Goal: Use online tool/utility: Use online tool/utility

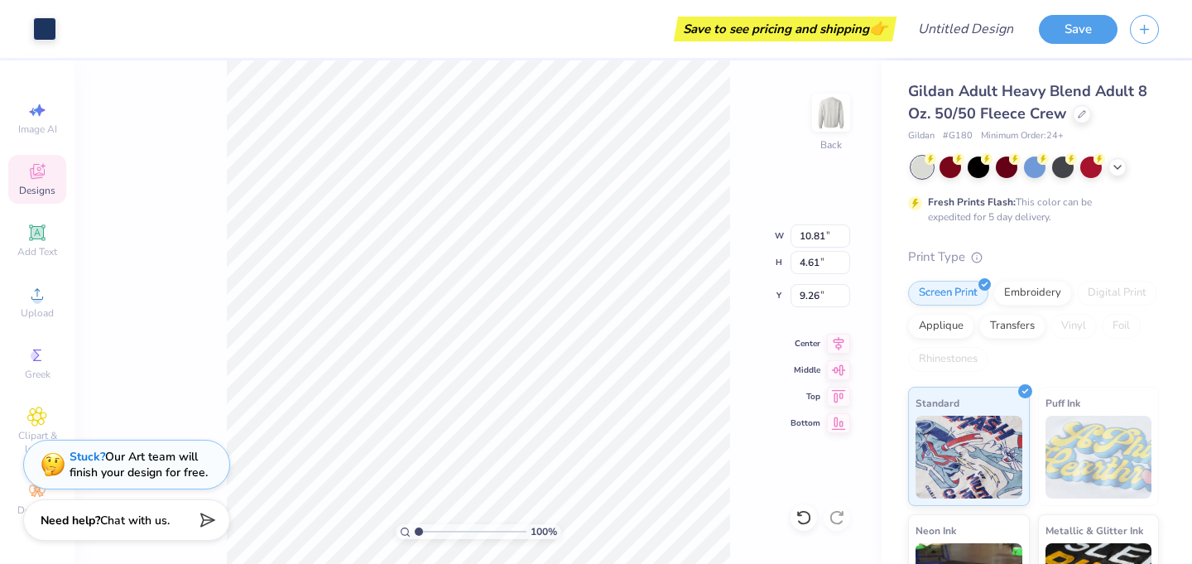
type input "10.86"
type input "9.57"
click at [40, 176] on icon at bounding box center [37, 173] width 13 height 11
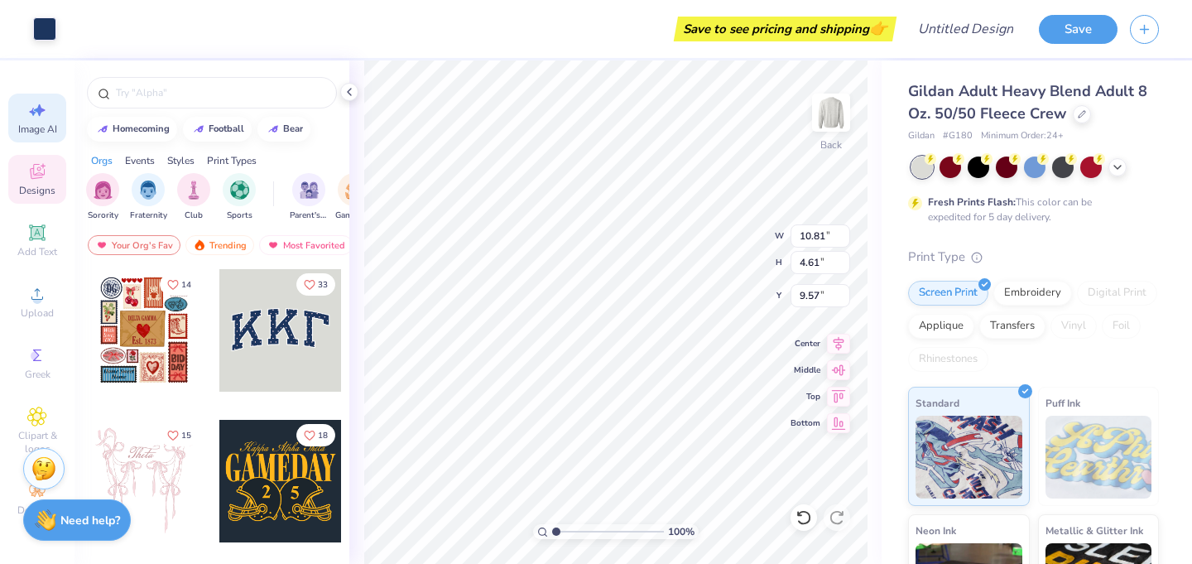
click at [43, 113] on icon at bounding box center [37, 110] width 20 height 20
select select "4"
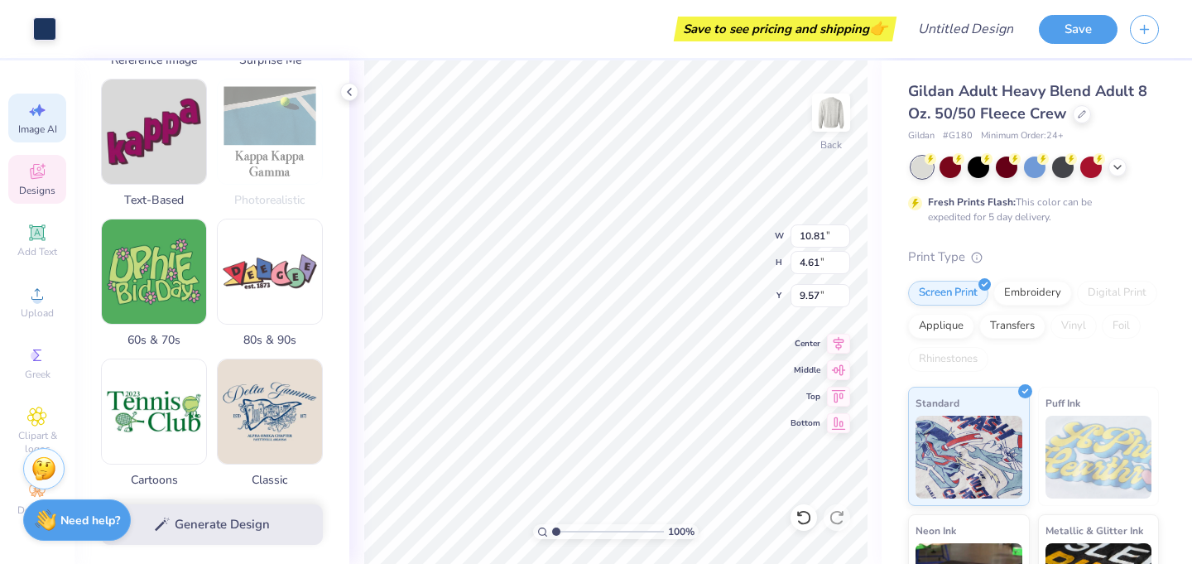
scroll to position [329, 0]
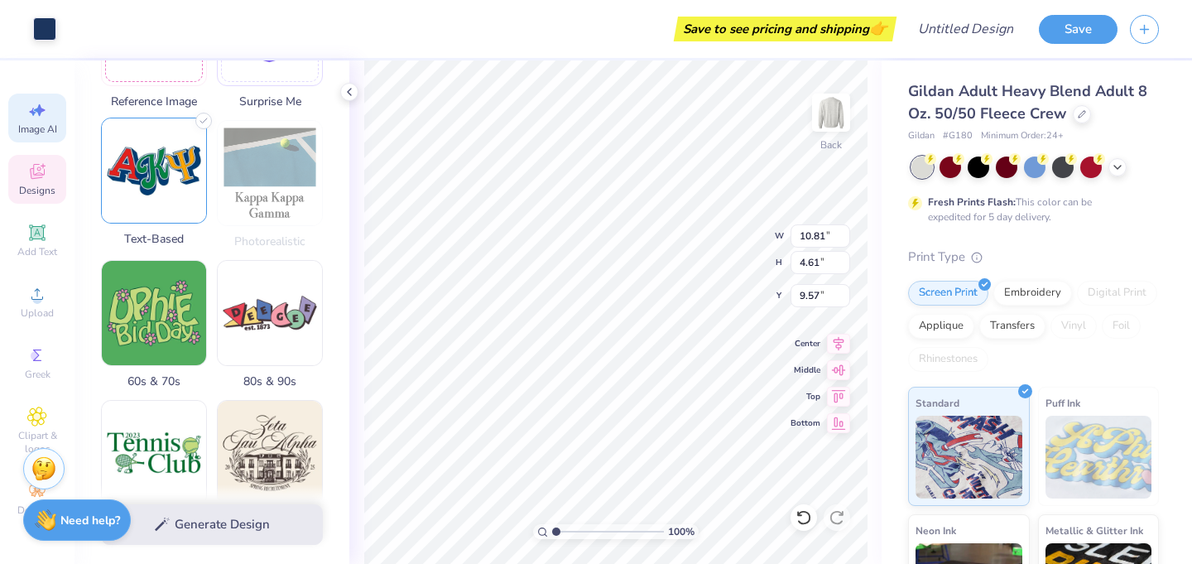
click at [151, 145] on img at bounding box center [154, 170] width 104 height 104
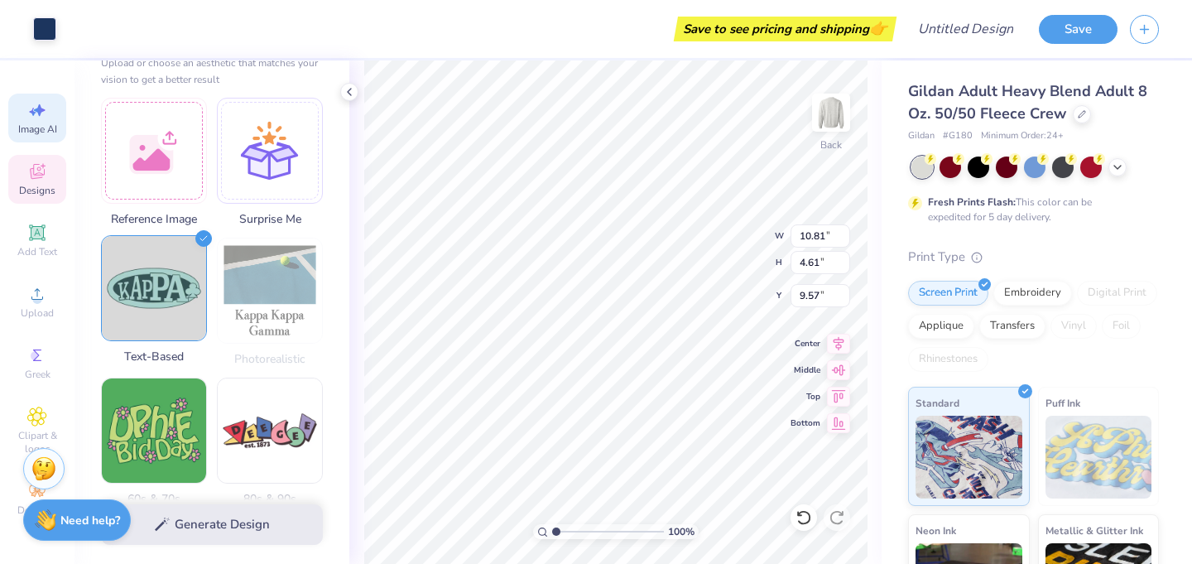
scroll to position [207, 0]
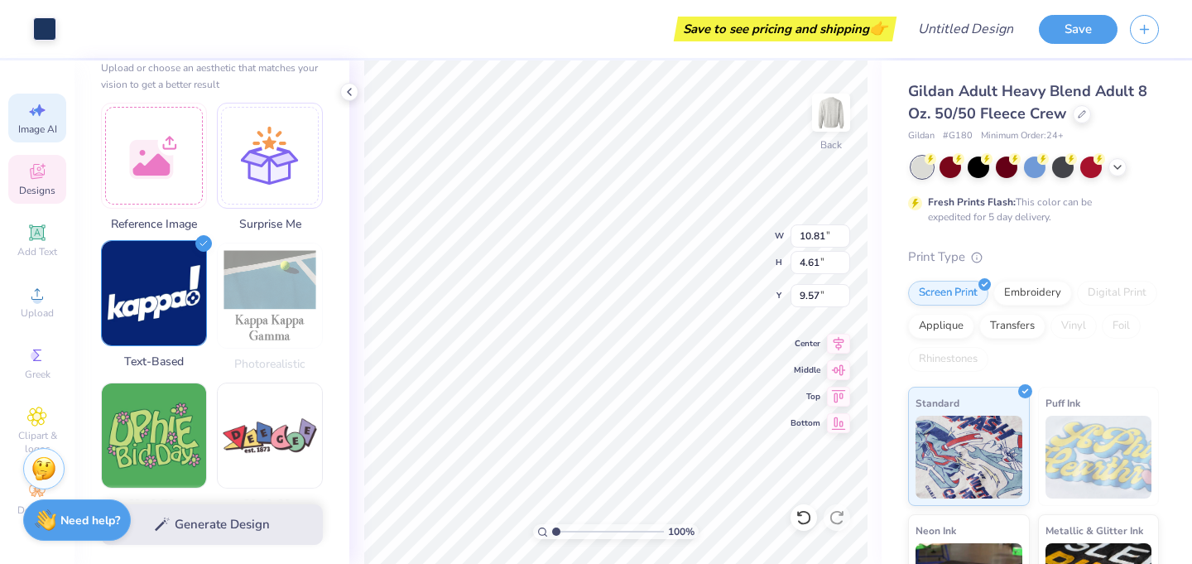
click at [183, 294] on img at bounding box center [154, 293] width 104 height 104
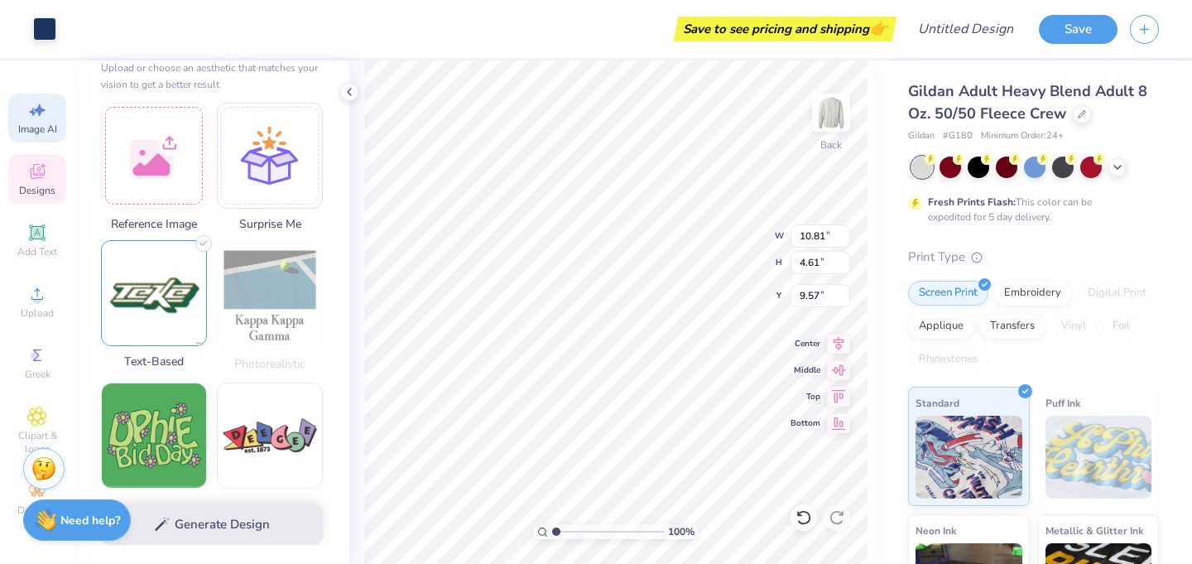
click at [183, 294] on img at bounding box center [154, 293] width 104 height 104
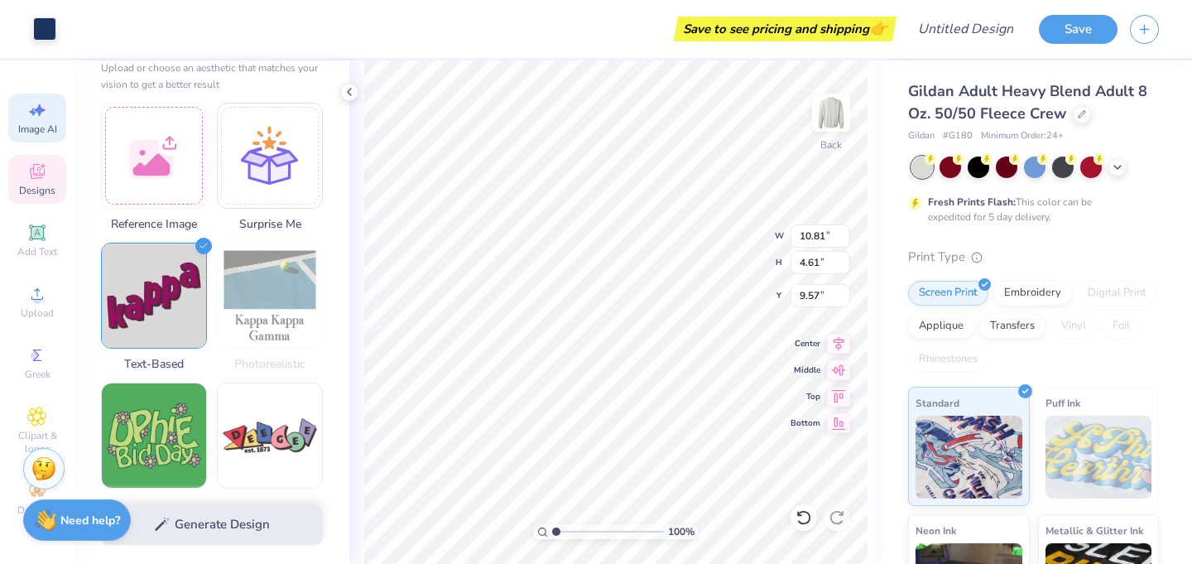
click at [289, 521] on div "Generate Design" at bounding box center [211, 524] width 275 height 80
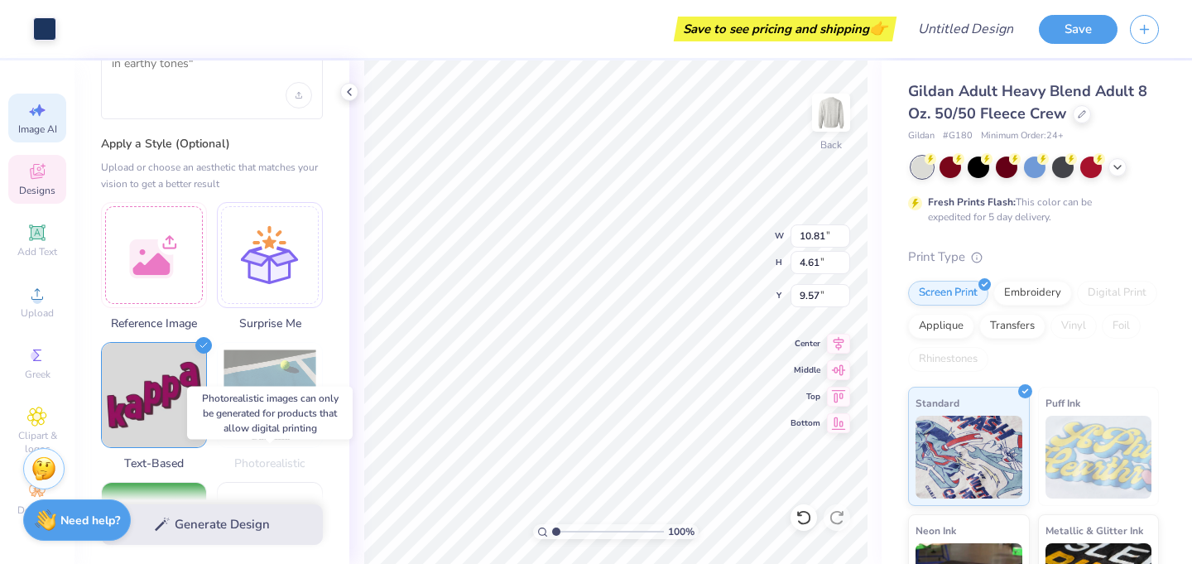
scroll to position [0, 0]
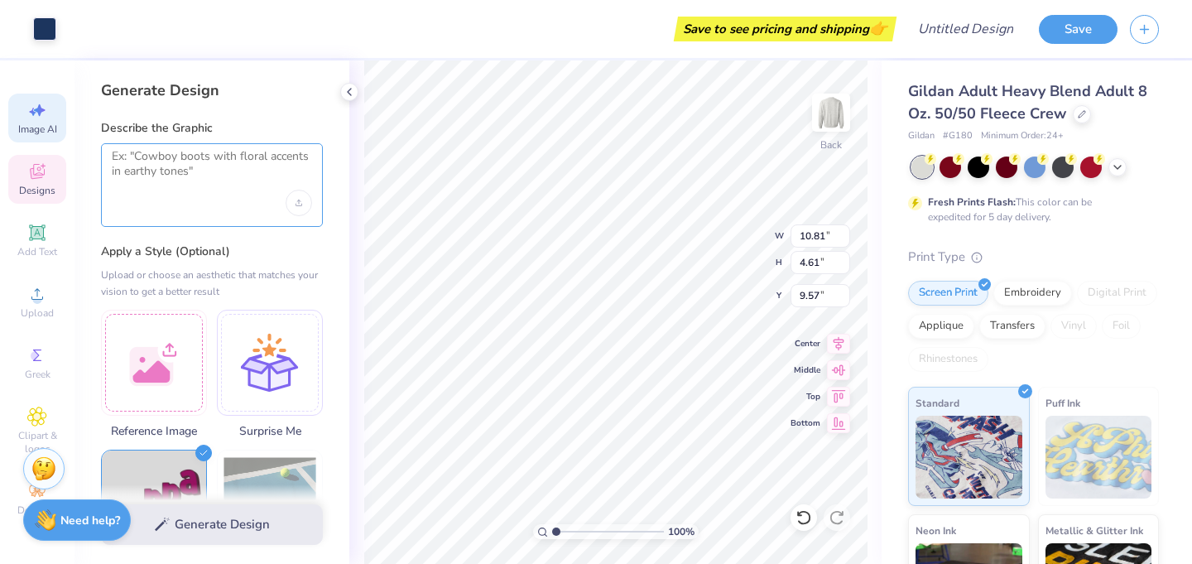
click at [233, 169] on textarea at bounding box center [212, 169] width 200 height 41
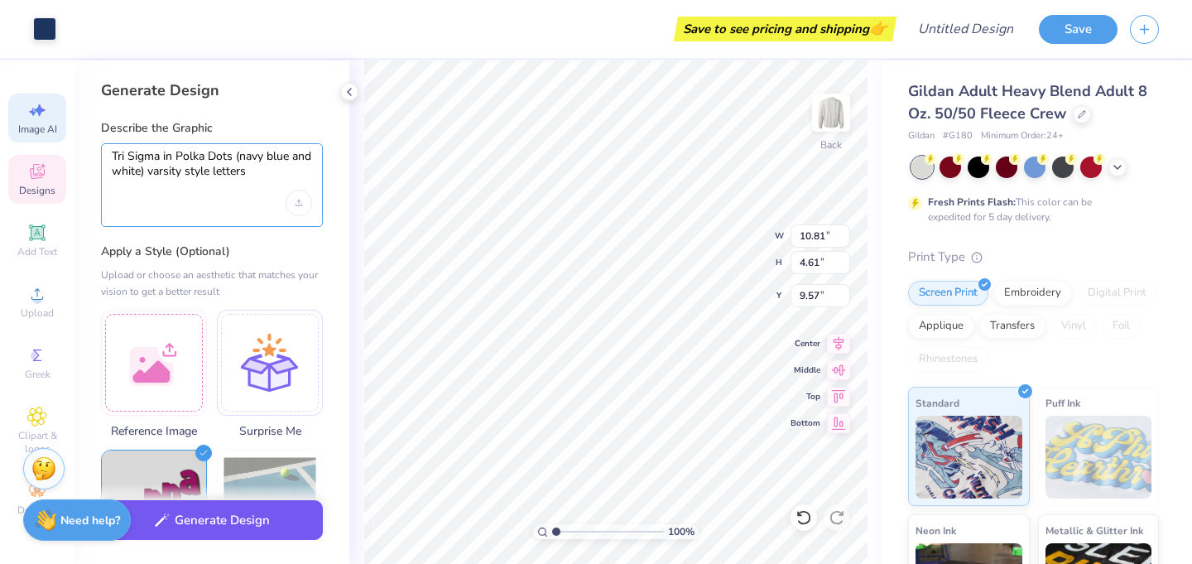
type textarea "Tri Sigma in Polka Dots (navy blue and white) varsity style letters"
click at [236, 528] on button "Generate Design" at bounding box center [212, 520] width 222 height 41
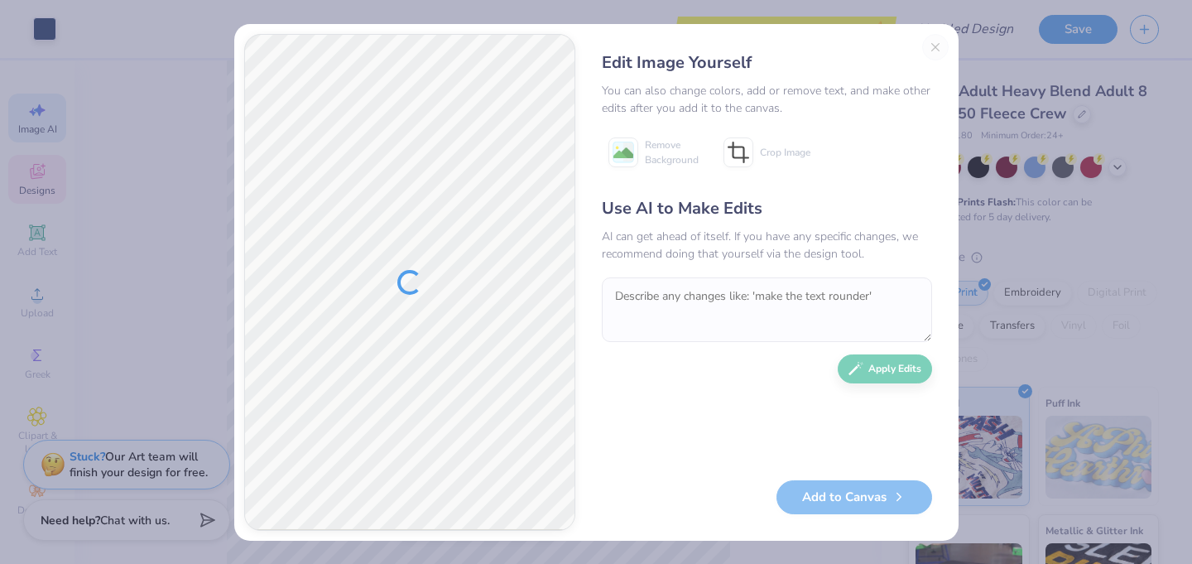
click at [931, 47] on div "Edit Image Yourself You can also change colors, add or remove text, and make ot…" at bounding box center [766, 282] width 363 height 497
